Goal: Information Seeking & Learning: Learn about a topic

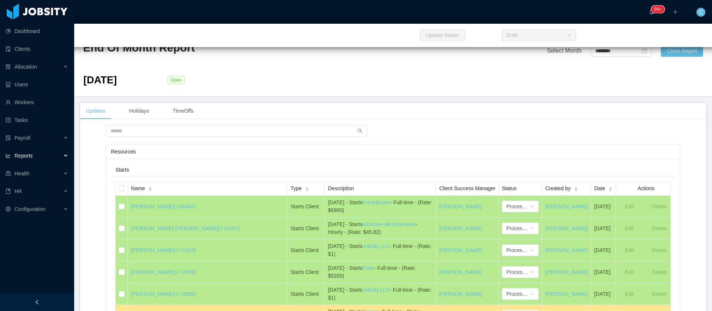
scroll to position [3648, 0]
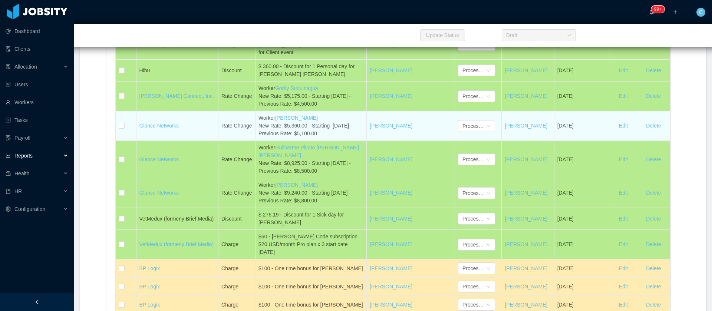
drag, startPoint x: 336, startPoint y: 174, endPoint x: 305, endPoint y: 171, distance: 30.5
click at [305, 138] on div "Worker Julian Malpeli New Rate: $5,360.00 - Starting August 5, 2025 - Previous …" at bounding box center [311, 125] width 105 height 23
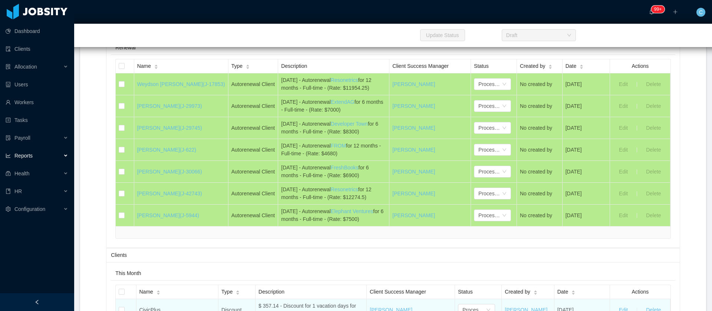
scroll to position [3203, 0]
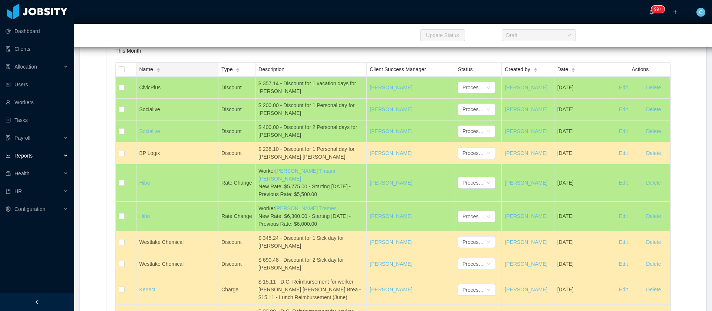
click at [146, 73] on span "Name" at bounding box center [146, 70] width 14 height 8
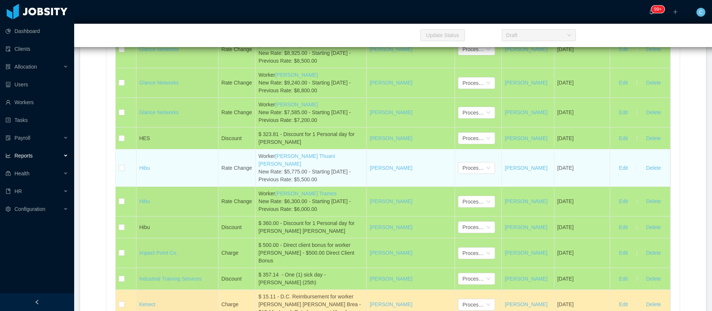
scroll to position [3593, 0]
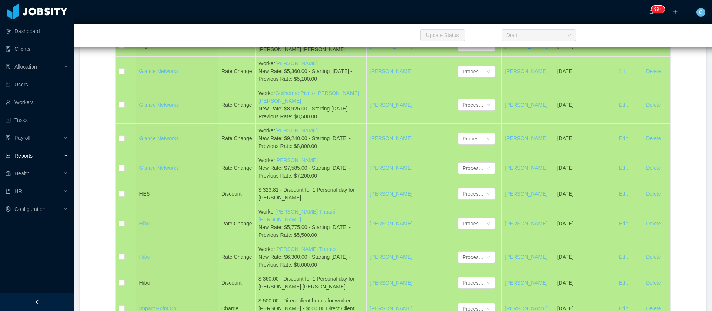
click at [619, 78] on button "Edit" at bounding box center [623, 72] width 21 height 12
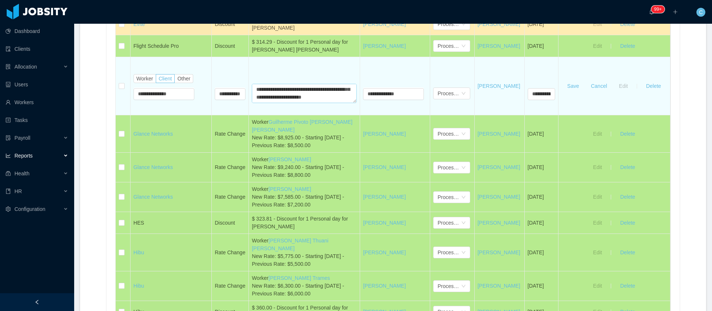
scroll to position [0, 0]
click at [289, 103] on textarea "**********" at bounding box center [304, 93] width 105 height 19
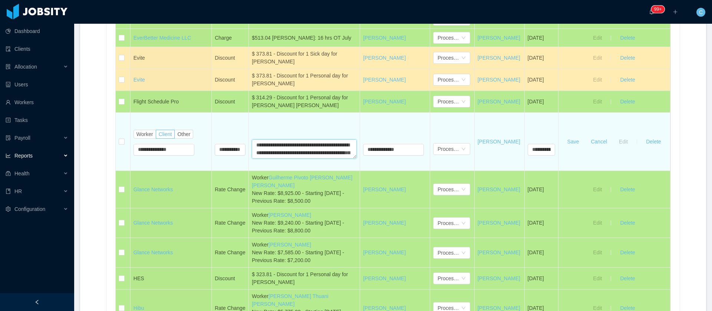
scroll to position [31, 0]
click at [307, 159] on textarea "**********" at bounding box center [304, 148] width 105 height 19
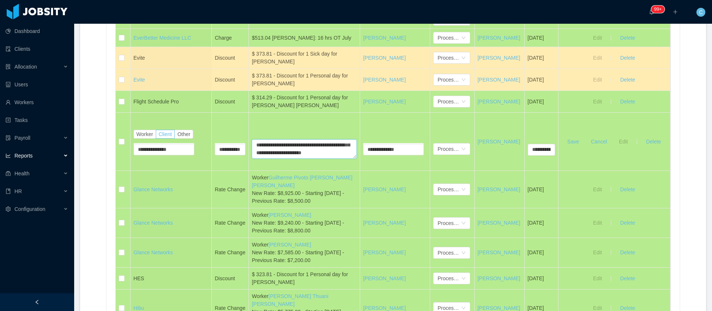
type textarea "**********"
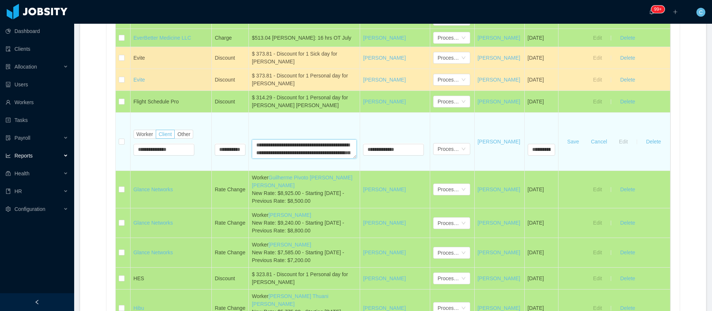
scroll to position [31, 0]
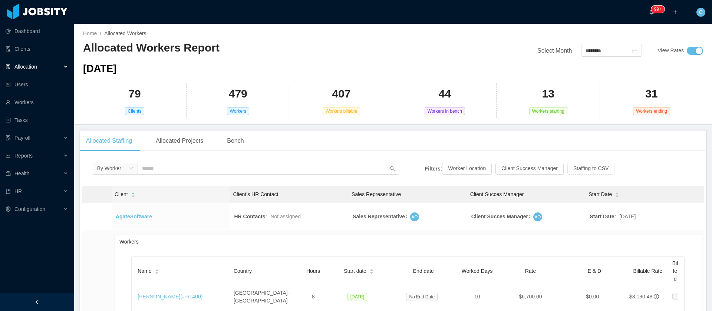
click at [98, 96] on div "79 Clients" at bounding box center [135, 100] width 104 height 35
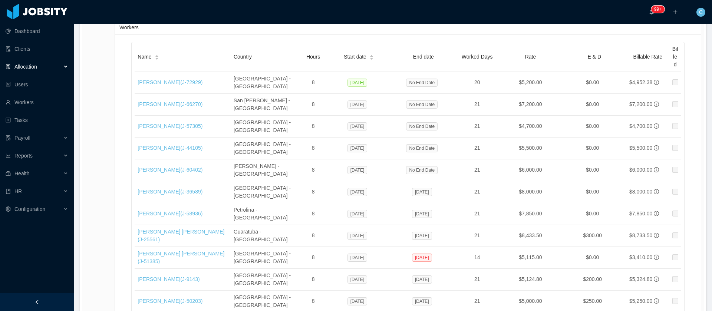
scroll to position [5980, 0]
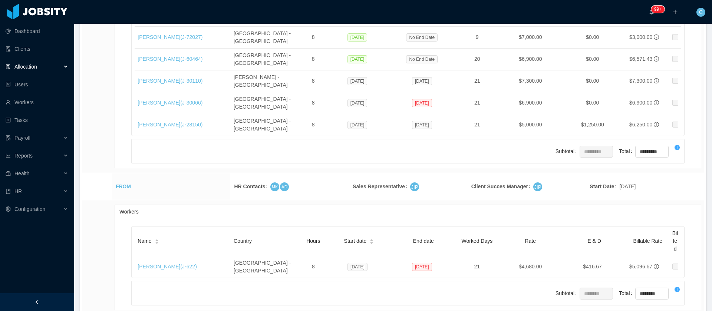
scroll to position [6147, 0]
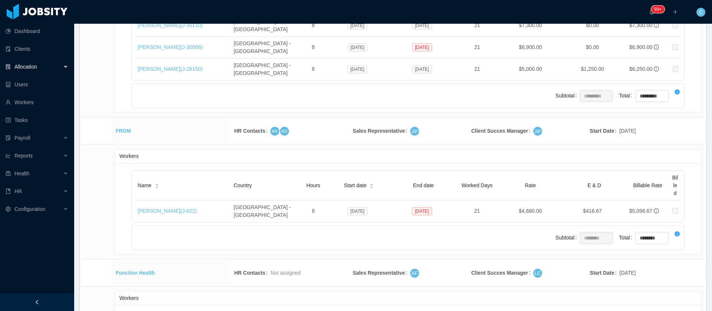
drag, startPoint x: 543, startPoint y: 244, endPoint x: 513, endPoint y: 245, distance: 29.7
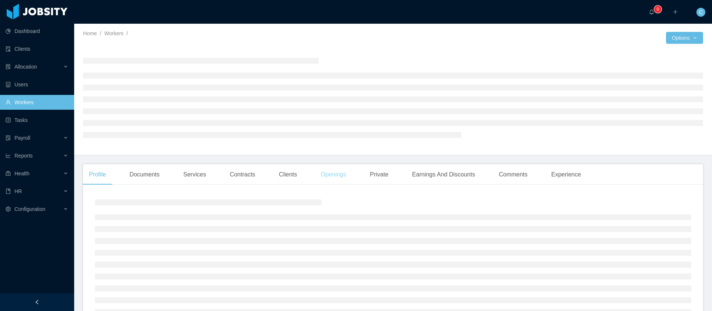
click at [338, 181] on div "Openings" at bounding box center [333, 174] width 37 height 21
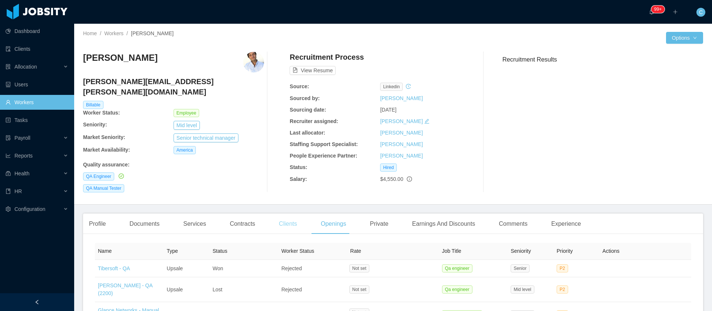
click at [288, 217] on div "Clients" at bounding box center [288, 224] width 30 height 21
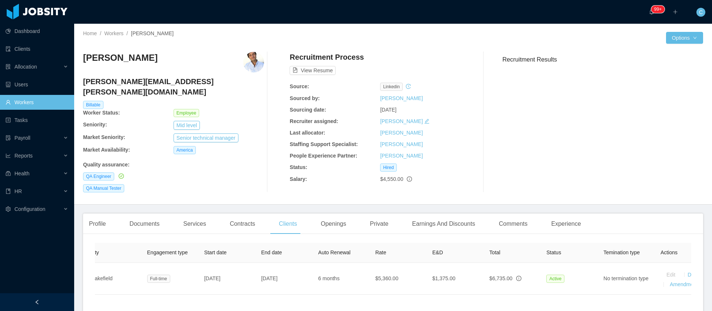
scroll to position [0, 126]
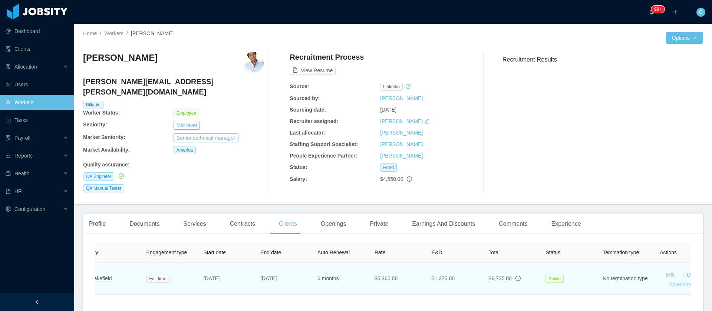
click at [675, 282] on link "Amendments" at bounding box center [684, 285] width 30 height 6
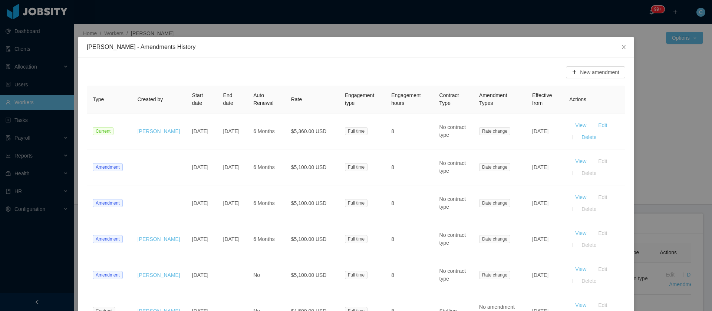
click at [96, 65] on div "New amendment Type Created by Start date End date Auto Renewal Rate Engagement …" at bounding box center [356, 198] width 556 height 281
click at [615, 47] on span "Close" at bounding box center [624, 47] width 21 height 21
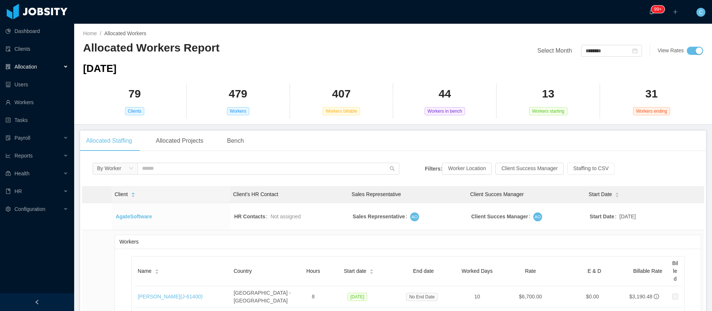
click at [97, 103] on div "79 Clients" at bounding box center [135, 100] width 104 height 35
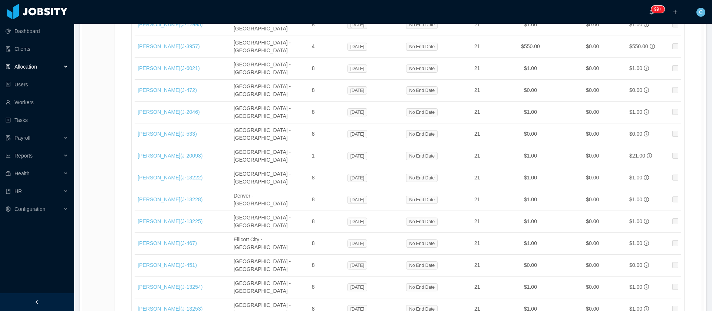
scroll to position [5959, 0]
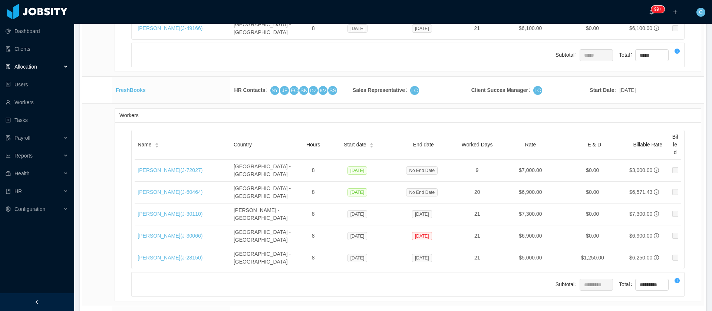
drag, startPoint x: 272, startPoint y: 160, endPoint x: 278, endPoint y: 160, distance: 6.7
copy td "[GEOGRAPHIC_DATA]"
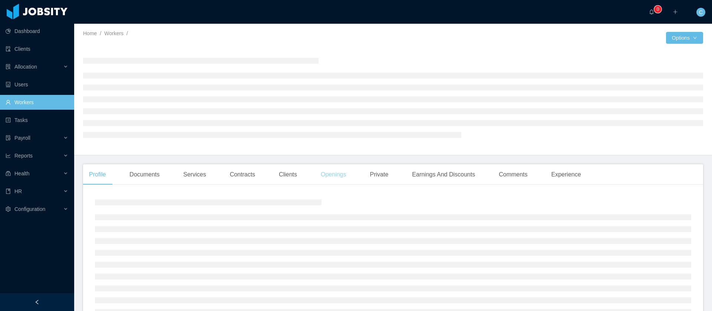
click at [320, 179] on div "Openings" at bounding box center [333, 174] width 37 height 21
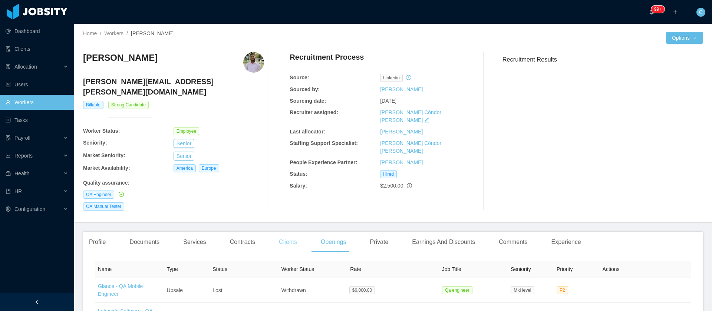
click at [280, 233] on div "Clients" at bounding box center [288, 242] width 30 height 21
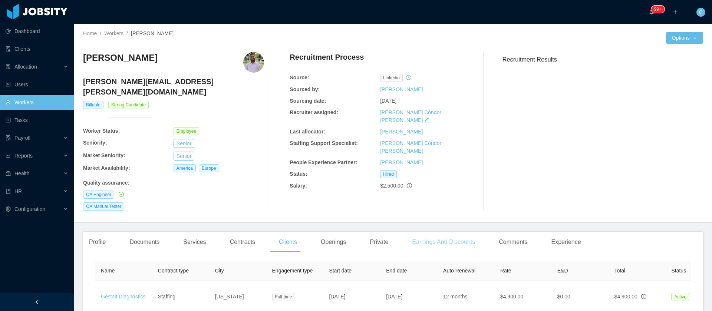
click at [454, 236] on div "Earnings And Discounts" at bounding box center [443, 242] width 75 height 21
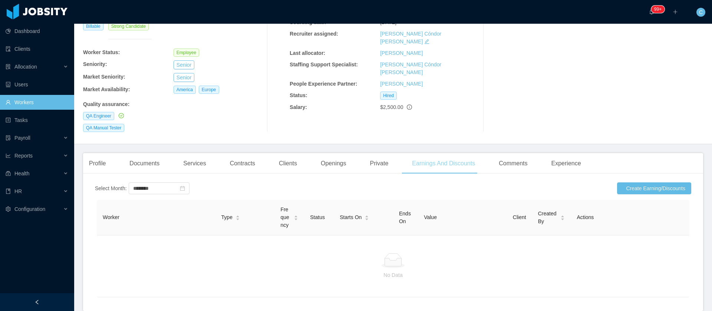
scroll to position [111, 0]
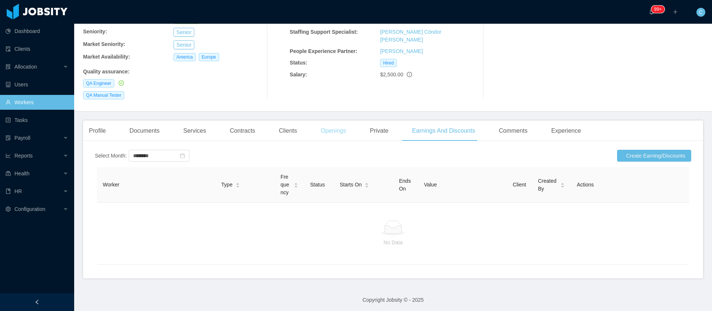
click at [331, 121] on div "Openings" at bounding box center [333, 131] width 37 height 21
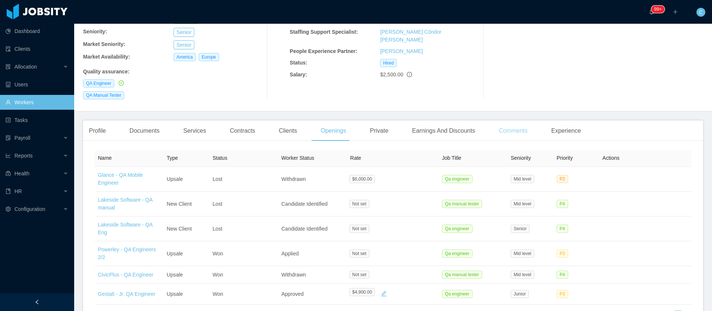
drag, startPoint x: 513, startPoint y: 121, endPoint x: 514, endPoint y: 125, distance: 3.7
click at [513, 121] on div "Comments" at bounding box center [513, 131] width 40 height 21
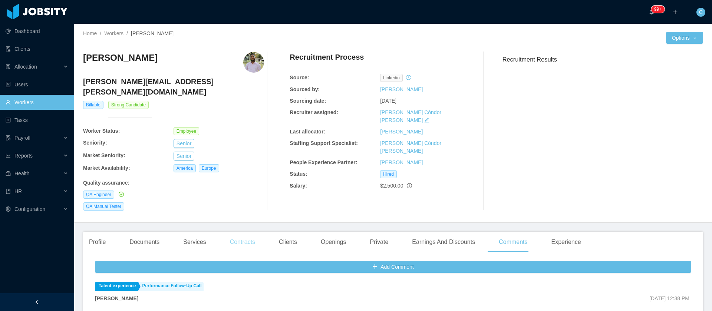
click at [231, 234] on div "Contracts" at bounding box center [242, 242] width 37 height 21
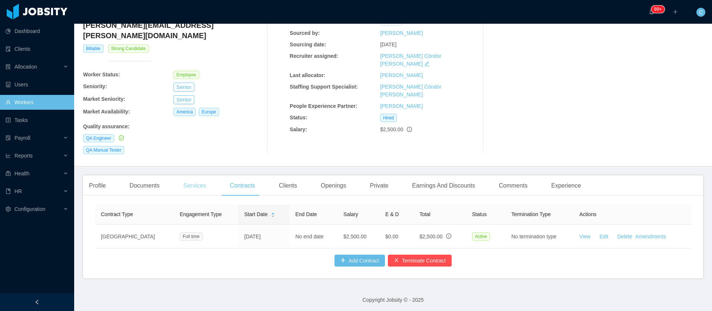
click at [195, 178] on div "Services" at bounding box center [194, 185] width 35 height 21
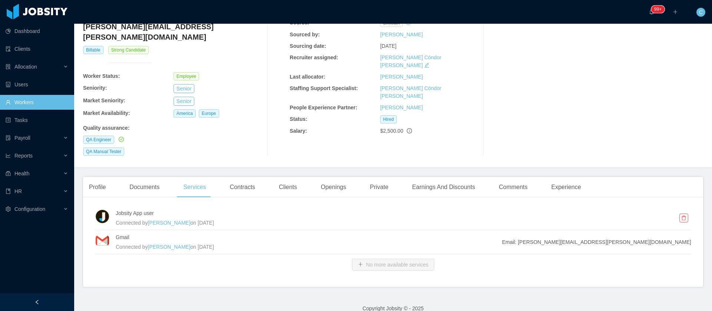
click at [282, 203] on div "Jobsity App user Connected by [PERSON_NAME] on [DATE] Gmail Connected by [PERSO…" at bounding box center [393, 245] width 620 height 84
click at [288, 181] on div "Clients" at bounding box center [288, 187] width 30 height 21
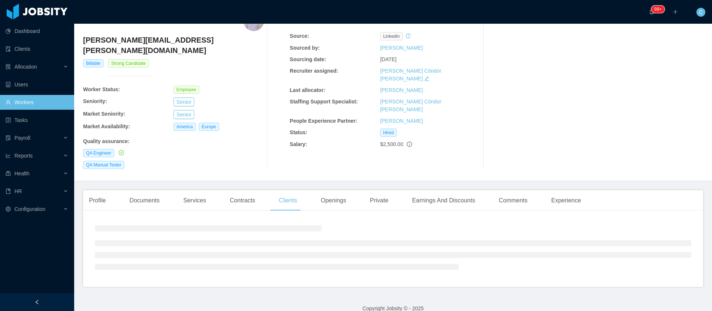
scroll to position [55, 0]
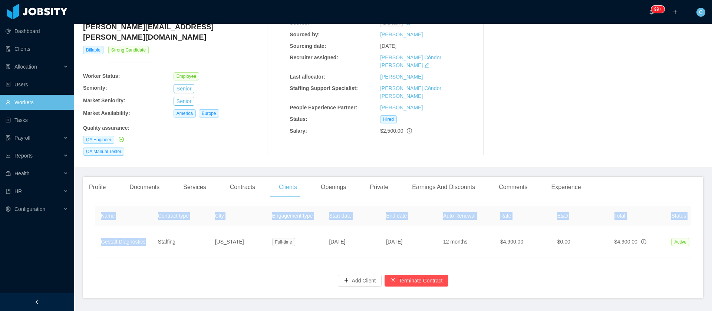
drag, startPoint x: 98, startPoint y: 233, endPoint x: 92, endPoint y: 233, distance: 5.6
click at [92, 233] on div "Name Contract type City Engagement type Start date End date Auto Renewal Rate E…" at bounding box center [393, 250] width 620 height 95
copy table "Name Contract type City Engagement type Start date End date Auto Renewal Rate E…"
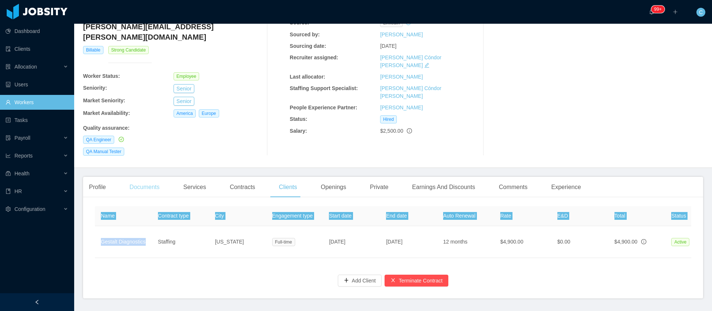
drag, startPoint x: 114, startPoint y: 185, endPoint x: 124, endPoint y: 186, distance: 10.4
click at [114, 185] on div "Profile Documents Services Contracts Clients Openings Private Earnings And Disc…" at bounding box center [335, 187] width 504 height 21
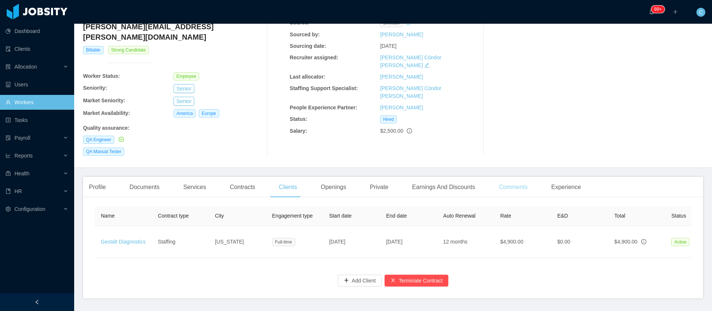
click at [493, 177] on div "Comments" at bounding box center [513, 187] width 40 height 21
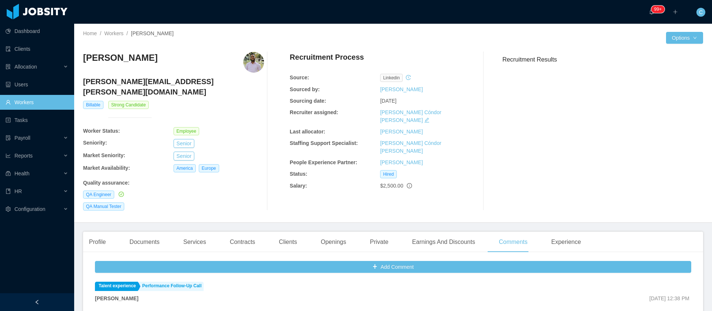
drag, startPoint x: 92, startPoint y: 218, endPoint x: 279, endPoint y: 110, distance: 215.7
click at [92, 218] on main "Home / Workers / [PERSON_NAME] / Options [PERSON_NAME] [PERSON_NAME][EMAIL_ADDR…" at bounding box center [393, 168] width 638 height 288
